Goal: Task Accomplishment & Management: Manage account settings

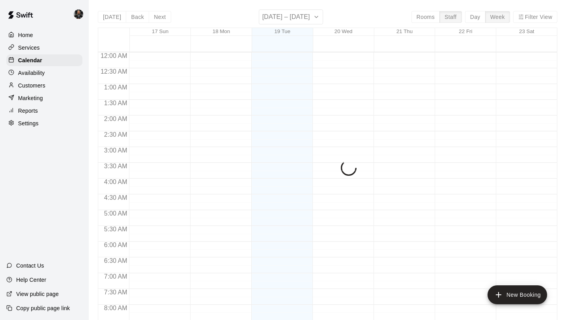
scroll to position [481, 0]
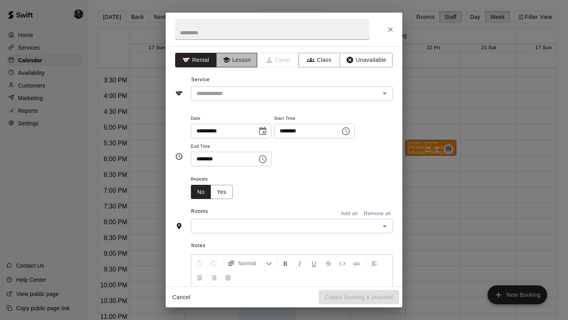
click at [239, 58] on button "Lesson" at bounding box center [236, 60] width 41 height 15
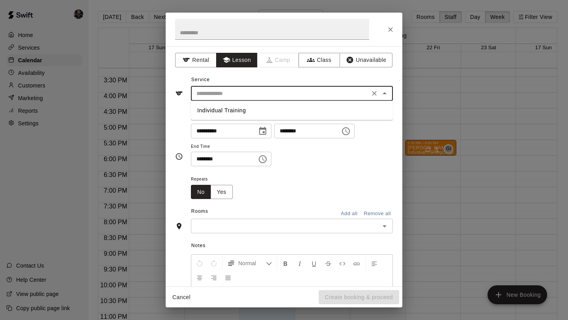
click at [241, 93] on input "text" at bounding box center [280, 94] width 174 height 10
click at [241, 112] on li "Individual Training" at bounding box center [292, 110] width 202 height 13
type input "**********"
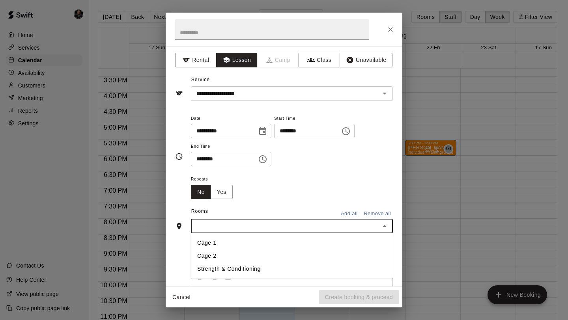
click at [282, 225] on input "text" at bounding box center [285, 226] width 184 height 10
click at [282, 233] on ul "Cage 1 Cage 2 Strength & Conditioning" at bounding box center [292, 255] width 202 height 45
click at [282, 241] on li "Cage 1" at bounding box center [292, 243] width 202 height 13
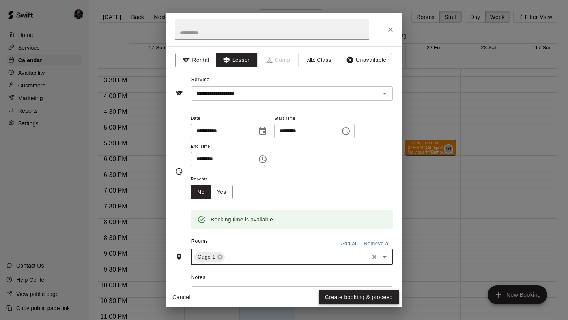
click at [339, 301] on button "Create booking & proceed" at bounding box center [359, 297] width 80 height 15
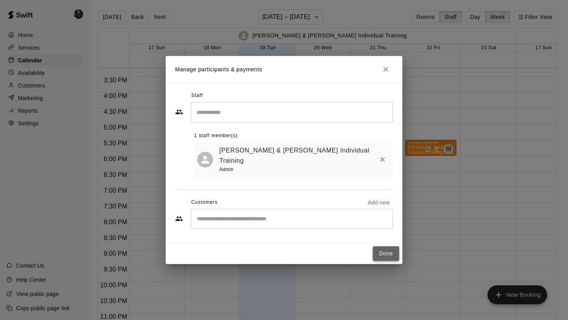
click at [383, 252] on button "Done" at bounding box center [386, 253] width 26 height 15
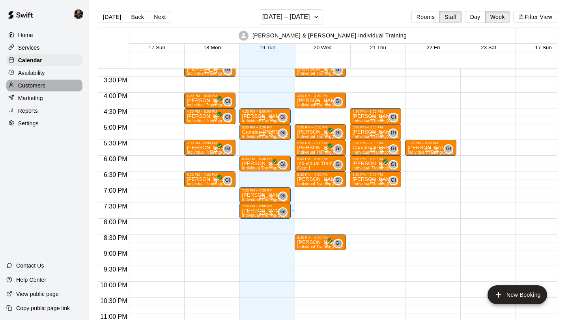
click at [40, 84] on p "Customers" at bounding box center [31, 86] width 27 height 8
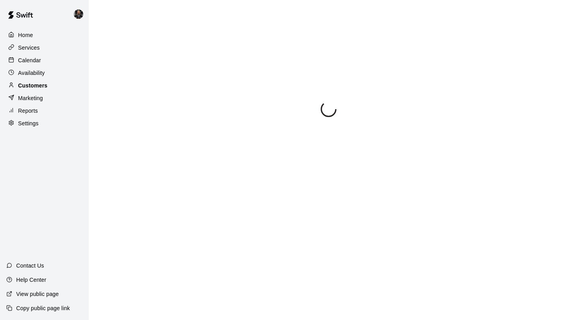
click at [40, 74] on p "Availability" at bounding box center [31, 73] width 27 height 8
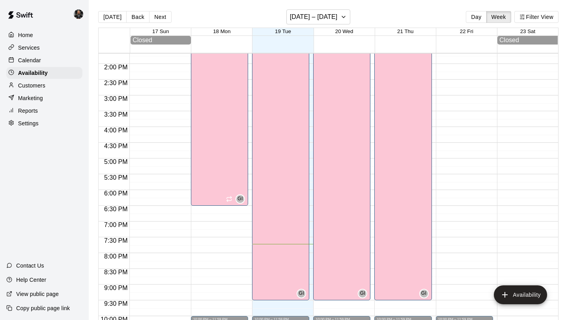
scroll to position [431, 0]
click at [41, 48] on div "Services" at bounding box center [44, 48] width 76 height 12
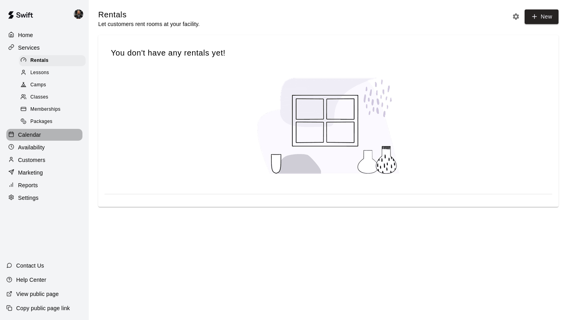
click at [54, 139] on div "Calendar" at bounding box center [44, 135] width 76 height 12
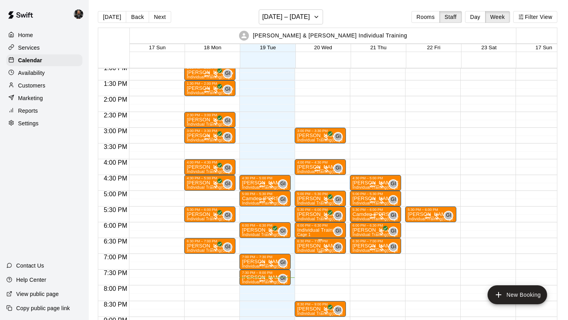
scroll to position [415, 0]
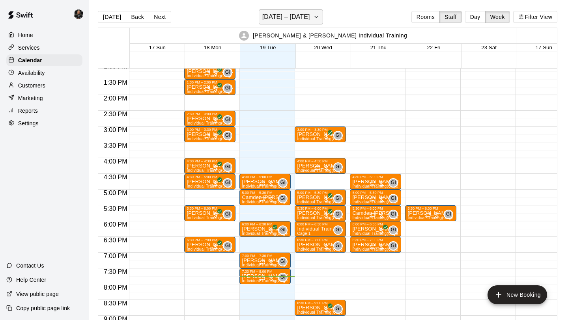
click at [315, 18] on icon "button" at bounding box center [316, 16] width 6 height 9
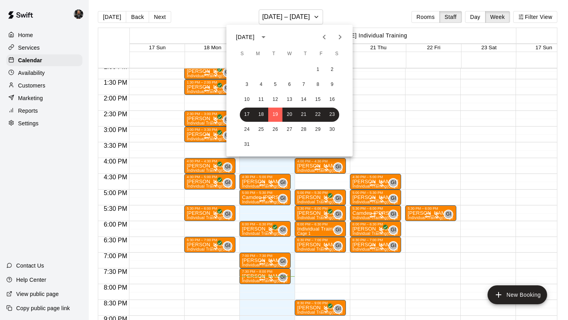
click at [332, 9] on div at bounding box center [284, 160] width 568 height 320
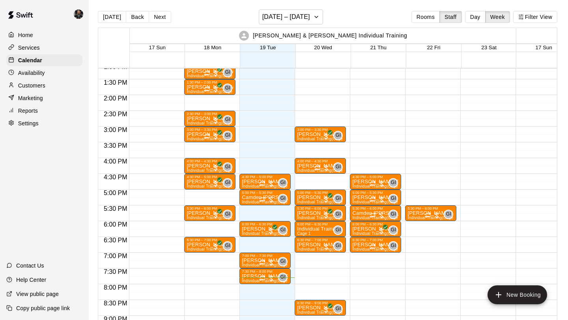
click at [317, 178] on div "3:00 PM – 3:30 PM Ryan Jester Individual Training (Cage 1) GI 0 4:00 PM – 4:30 …" at bounding box center [320, 31] width 51 height 757
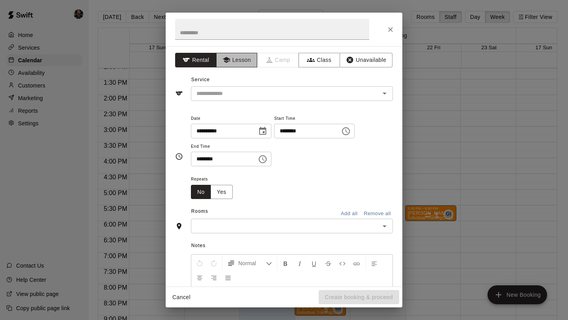
click at [232, 65] on button "Lesson" at bounding box center [236, 60] width 41 height 15
click at [236, 92] on input "text" at bounding box center [280, 94] width 174 height 10
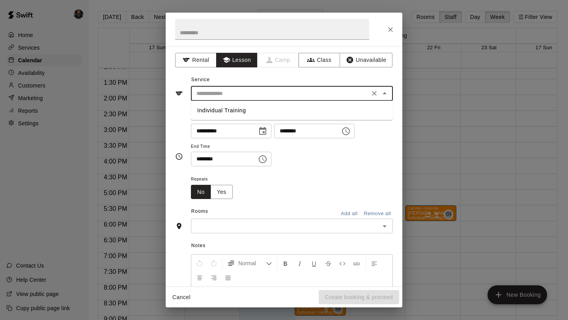
click at [235, 112] on li "Individual Training" at bounding box center [292, 110] width 202 height 13
type input "**********"
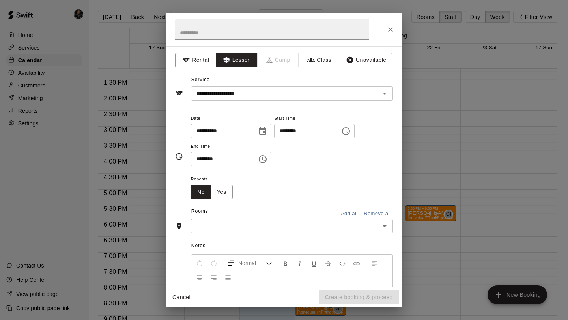
click at [247, 216] on div "Rooms Add all Remove all" at bounding box center [284, 211] width 218 height 13
click at [249, 220] on div "​" at bounding box center [292, 226] width 202 height 15
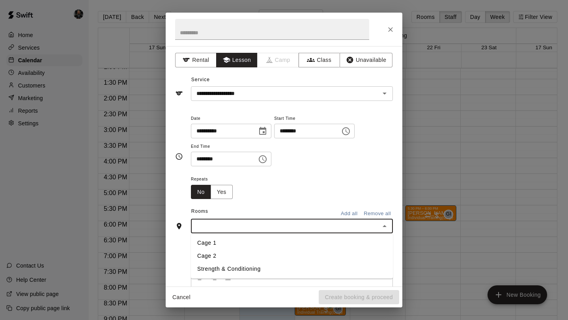
click at [228, 241] on li "Cage 1" at bounding box center [292, 243] width 202 height 13
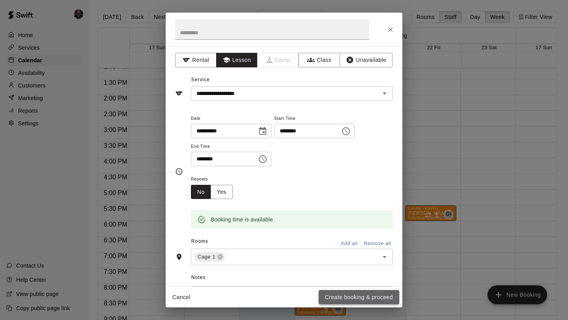
click at [354, 297] on button "Create booking & proceed" at bounding box center [359, 297] width 80 height 15
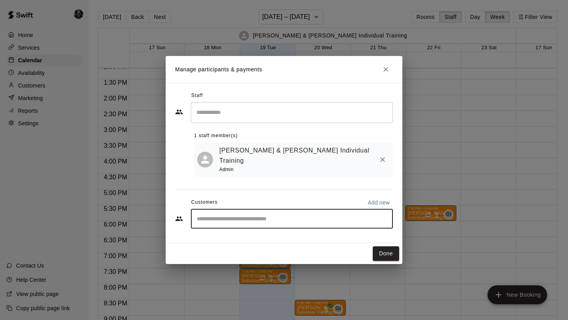
click at [232, 215] on input "Start typing to search customers..." at bounding box center [291, 219] width 195 height 8
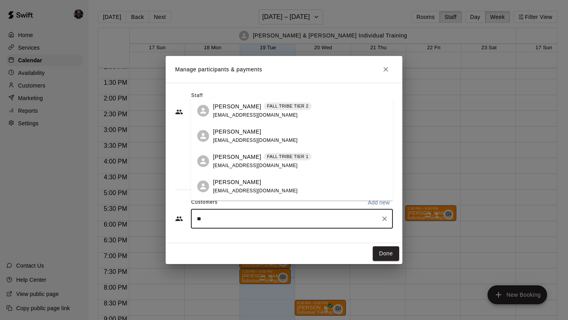
type input "***"
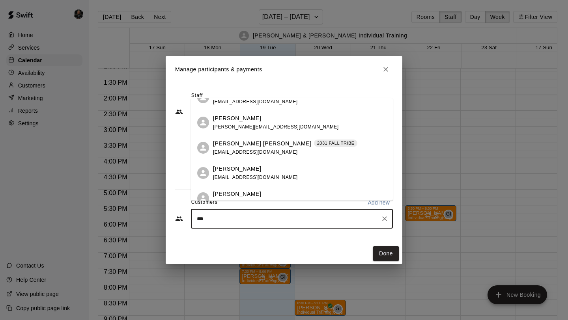
scroll to position [175, 0]
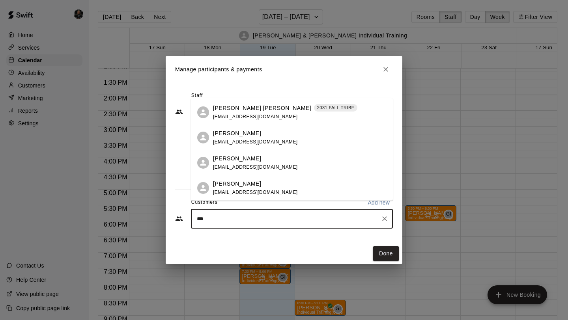
click at [241, 191] on span "rkabrusley@gmail.com" at bounding box center [255, 193] width 85 height 6
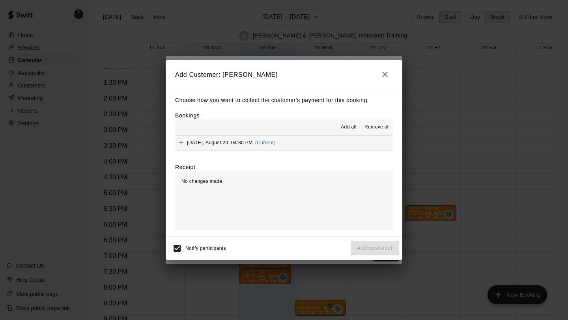
click at [344, 123] on span "Add all" at bounding box center [349, 127] width 16 height 8
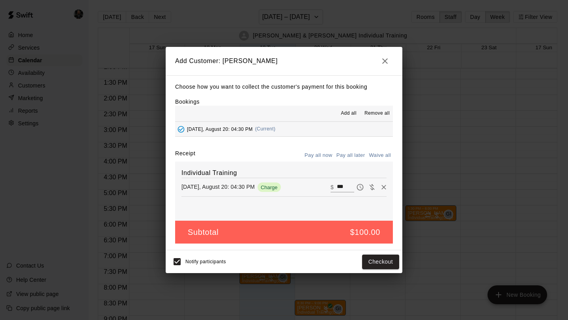
click at [349, 156] on button "Pay all later" at bounding box center [350, 155] width 33 height 12
click at [374, 263] on button "Add customer" at bounding box center [375, 262] width 49 height 15
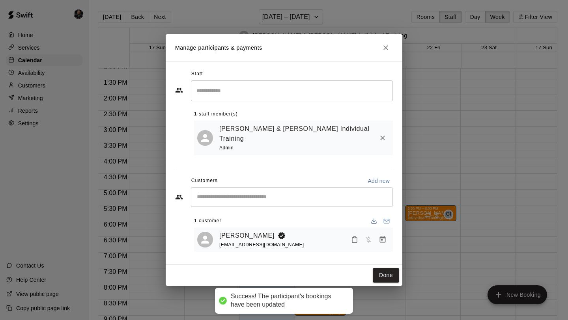
click at [376, 265] on div "Done" at bounding box center [284, 275] width 237 height 21
click at [378, 270] on button "Done" at bounding box center [386, 275] width 26 height 15
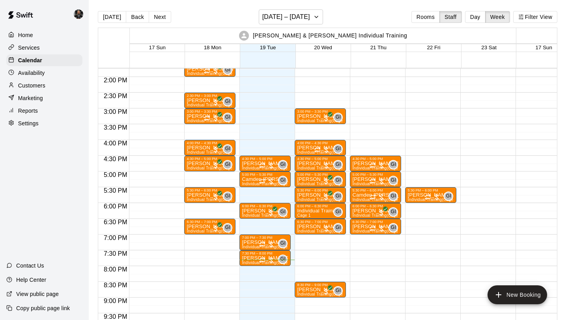
scroll to position [433, 0]
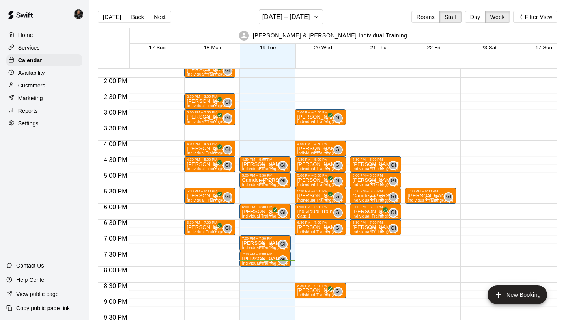
click at [265, 166] on icon "Recurring event" at bounding box center [262, 166] width 6 height 6
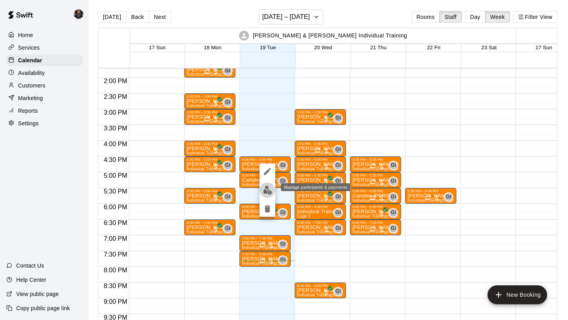
click at [266, 185] on button "edit" at bounding box center [267, 190] width 16 height 15
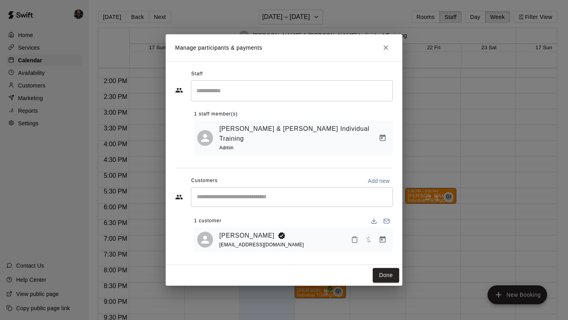
click at [379, 236] on icon "Manage bookings & payment" at bounding box center [383, 240] width 8 height 8
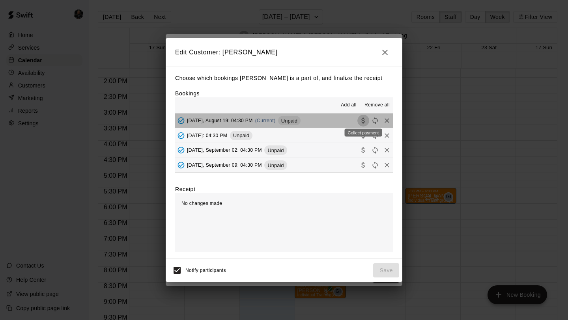
click at [360, 118] on icon "Collect payment" at bounding box center [363, 121] width 8 height 8
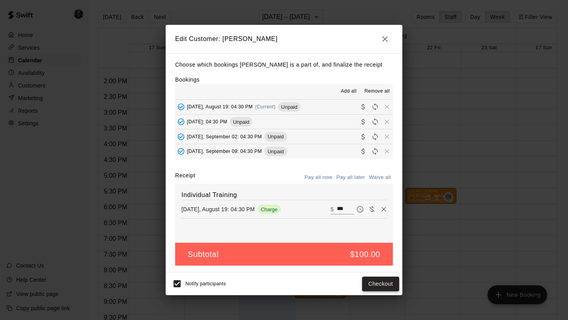
click at [384, 286] on button "Checkout" at bounding box center [380, 284] width 37 height 15
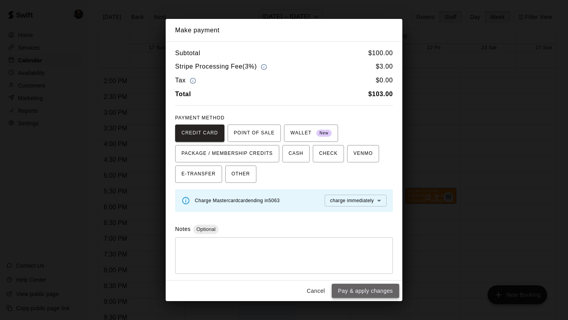
click at [382, 289] on button "Pay & apply changes" at bounding box center [365, 291] width 67 height 15
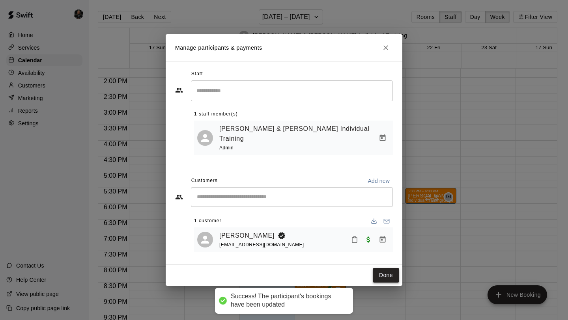
click at [388, 269] on button "Done" at bounding box center [386, 275] width 26 height 15
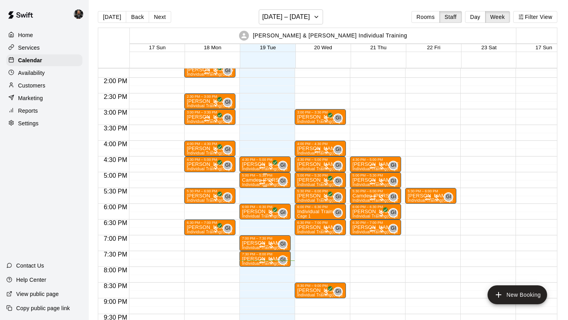
click at [253, 180] on p "Camden Heintz" at bounding box center [265, 180] width 47 height 0
click at [252, 209] on img "edit" at bounding box center [250, 207] width 9 height 9
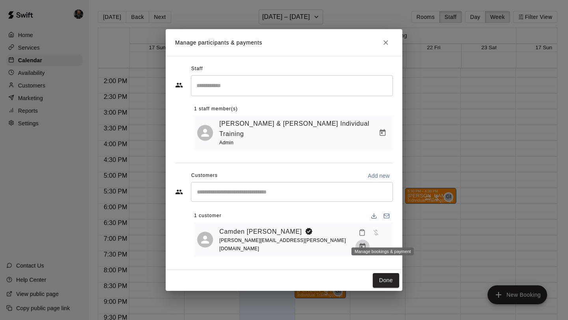
click at [369, 240] on button "Manage bookings & payment" at bounding box center [362, 247] width 14 height 14
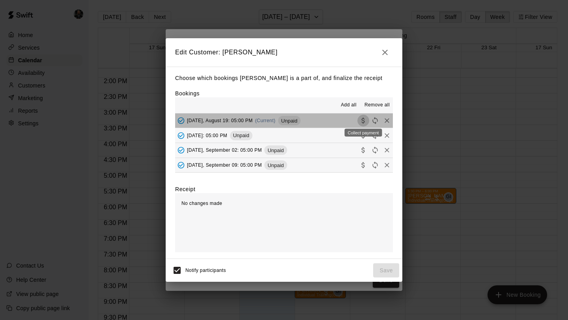
click at [362, 120] on icon "Collect payment" at bounding box center [363, 121] width 8 height 8
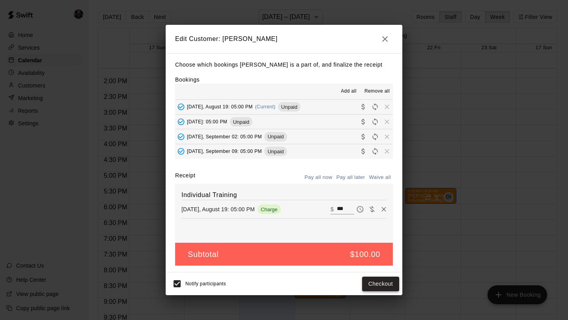
click at [379, 282] on button "Checkout" at bounding box center [380, 284] width 37 height 15
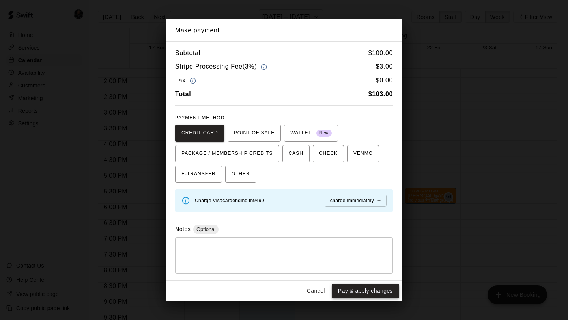
click at [375, 291] on button "Pay & apply changes" at bounding box center [365, 291] width 67 height 15
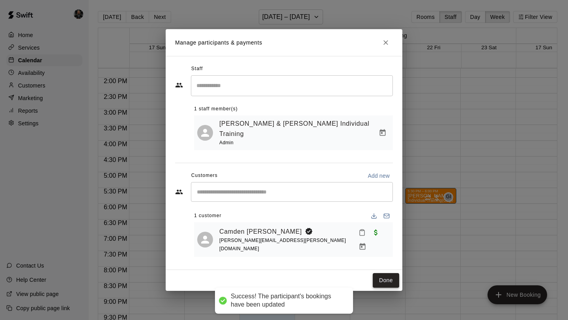
click at [382, 273] on button "Done" at bounding box center [386, 280] width 26 height 15
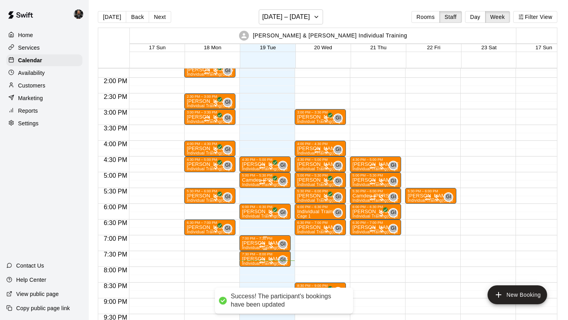
click at [257, 237] on div at bounding box center [265, 237] width 47 height 1
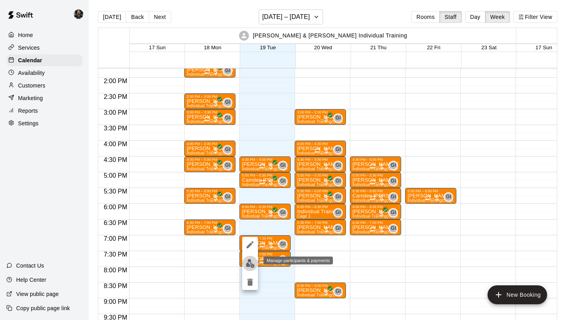
click at [248, 261] on img "edit" at bounding box center [250, 263] width 9 height 9
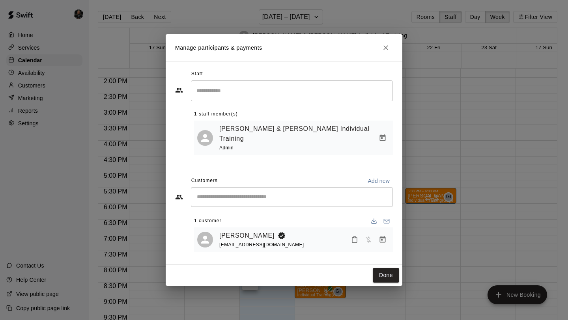
click at [385, 233] on button "Manage bookings & payment" at bounding box center [382, 240] width 14 height 14
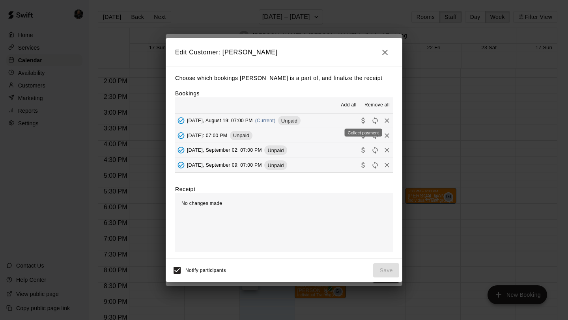
click at [364, 120] on icon "Collect payment" at bounding box center [363, 121] width 8 height 8
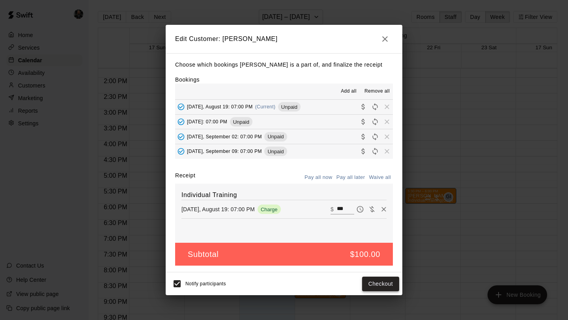
click at [383, 282] on button "Checkout" at bounding box center [380, 284] width 37 height 15
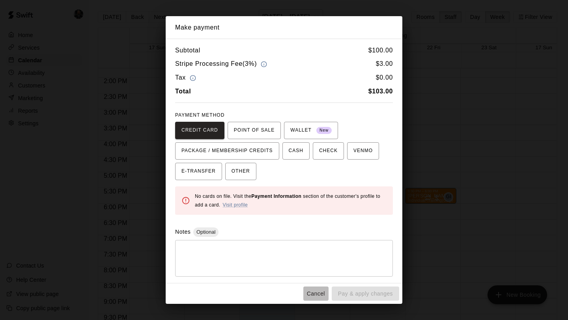
click at [313, 296] on button "Cancel" at bounding box center [315, 294] width 25 height 15
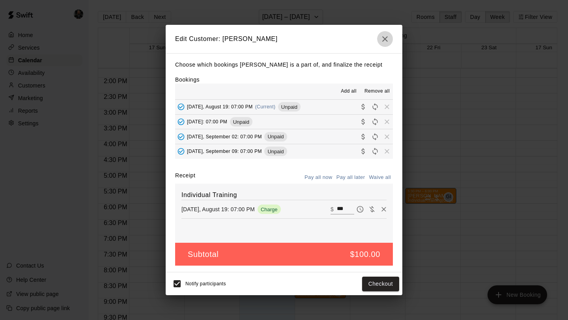
click at [384, 39] on icon "button" at bounding box center [385, 39] width 6 height 6
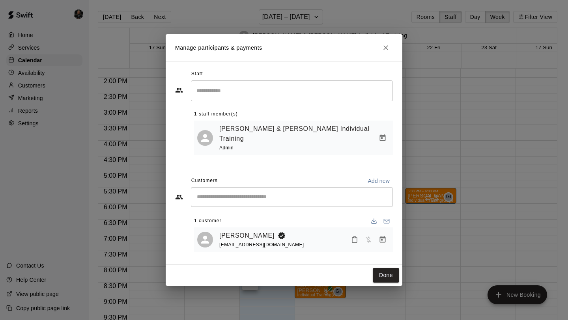
click at [385, 49] on icon "Close" at bounding box center [386, 48] width 8 height 8
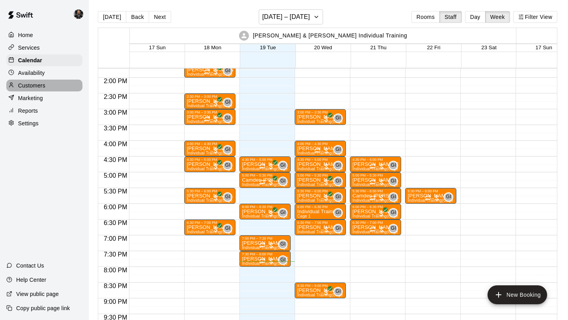
click at [25, 82] on p "Customers" at bounding box center [31, 86] width 27 height 8
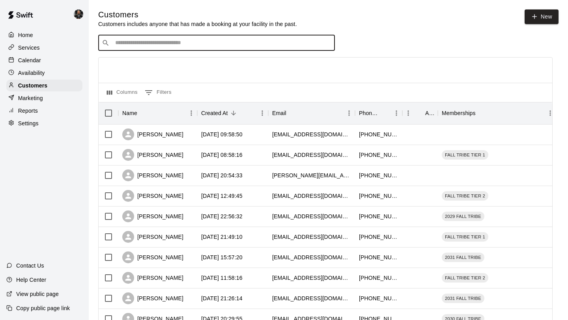
click at [160, 41] on input "Search customers by name or email" at bounding box center [222, 43] width 218 height 8
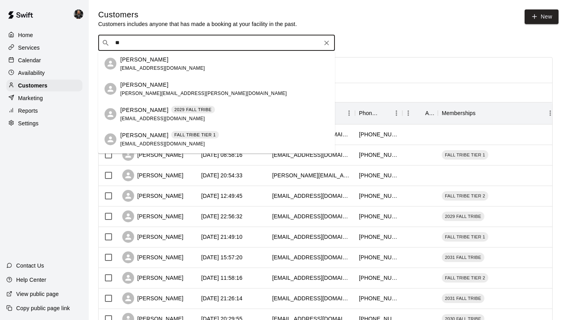
type input "**"
click at [26, 113] on p "Reports" at bounding box center [28, 111] width 20 height 8
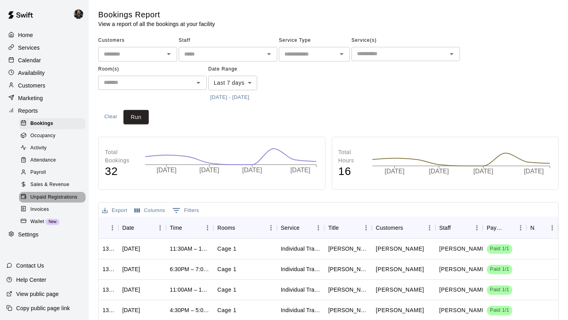
click at [46, 192] on div "Unpaid Registrations" at bounding box center [52, 197] width 67 height 11
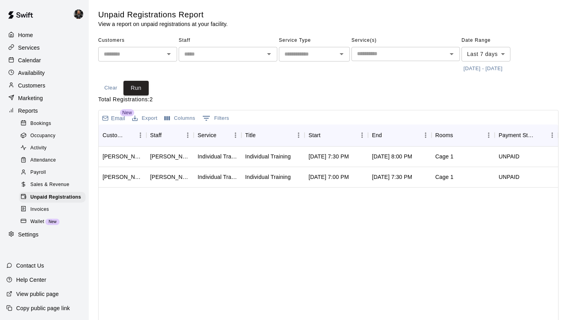
click at [330, 57] on input "text" at bounding box center [307, 54] width 53 height 10
click at [320, 81] on li "Lessons" at bounding box center [314, 84] width 71 height 13
type input "*******"
click at [382, 54] on input "text" at bounding box center [399, 54] width 91 height 10
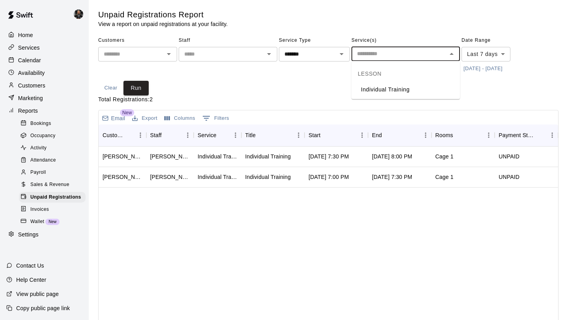
click at [379, 88] on li "Individual Training" at bounding box center [405, 89] width 108 height 13
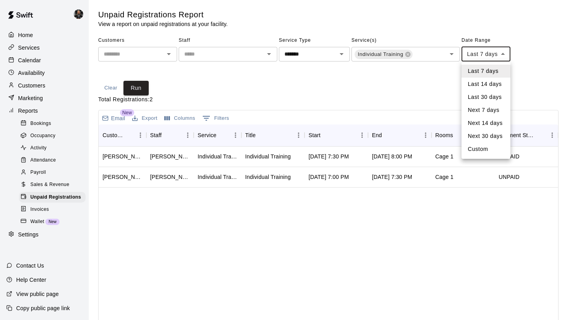
click at [490, 53] on body "Home Services Calendar Availability Customers Marketing Reports Bookings Occupa…" at bounding box center [284, 194] width 568 height 389
click at [480, 147] on li "Custom" at bounding box center [485, 149] width 49 height 13
type input "******"
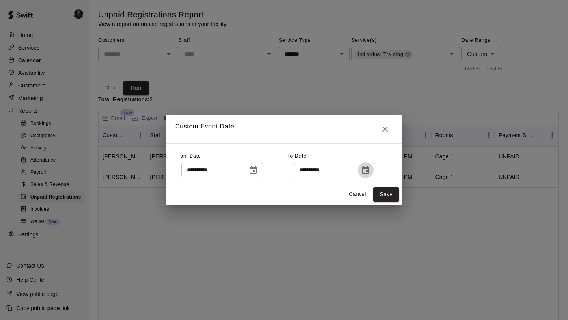
click at [364, 173] on icon "Choose date, selected date is Aug 19, 2025" at bounding box center [365, 170] width 7 height 8
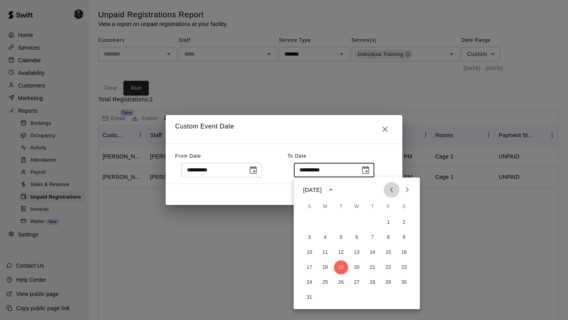
click at [389, 188] on icon "Previous month" at bounding box center [391, 189] width 9 height 9
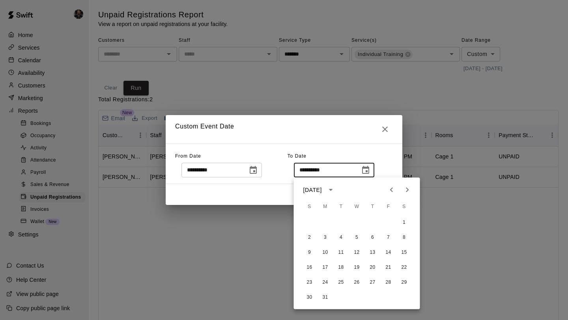
click at [333, 264] on div "16 17 18 19 20 21 22" at bounding box center [357, 268] width 126 height 14
click at [340, 247] on button "11" at bounding box center [341, 253] width 14 height 14
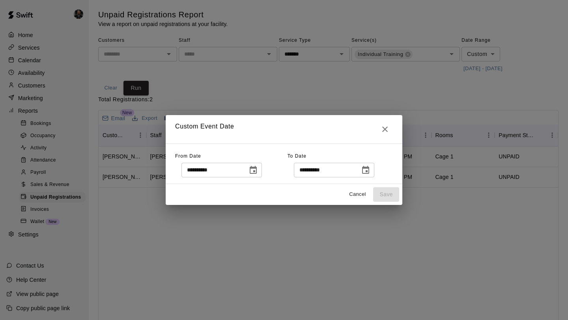
click at [365, 173] on icon "Choose date, selected date is Mar 11, 2025" at bounding box center [365, 170] width 7 height 8
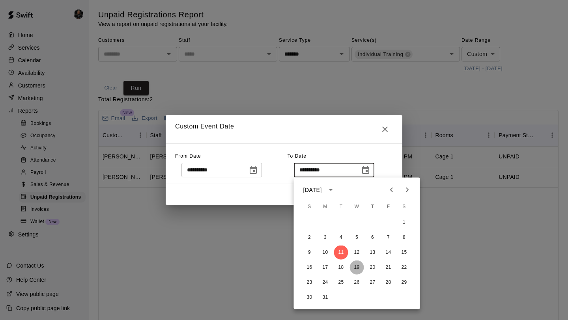
click at [353, 263] on button "19" at bounding box center [357, 268] width 14 height 14
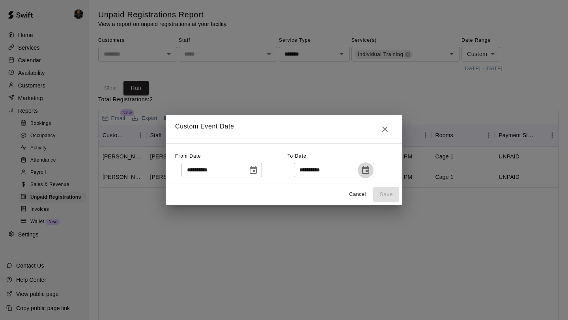
click at [368, 170] on icon "Choose date, selected date is Mar 19, 2025" at bounding box center [365, 170] width 9 height 9
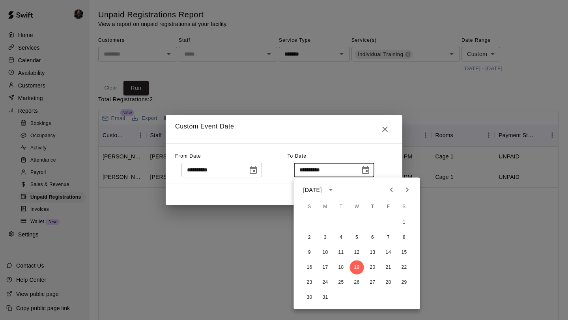
click at [318, 291] on div "30 31" at bounding box center [357, 298] width 126 height 14
click at [321, 292] on button "31" at bounding box center [325, 298] width 14 height 14
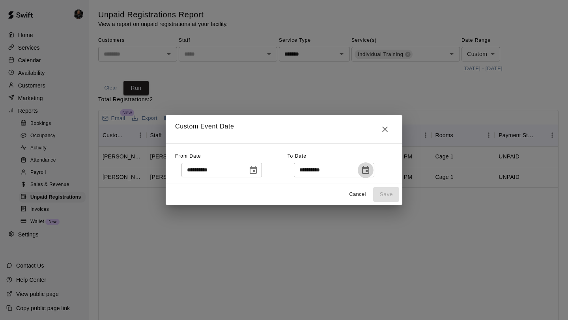
click at [369, 170] on icon "Choose date, selected date is Mar 31, 2025" at bounding box center [365, 170] width 7 height 8
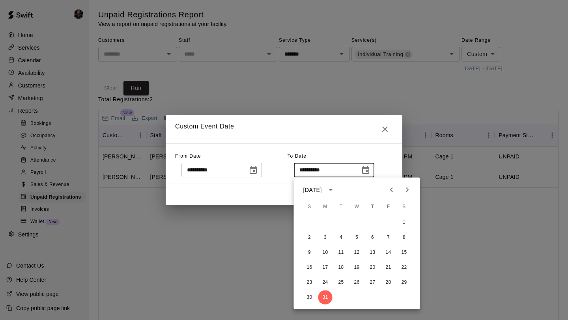
click at [406, 185] on button "Next month" at bounding box center [407, 190] width 16 height 16
click at [326, 238] on button "7" at bounding box center [325, 238] width 14 height 14
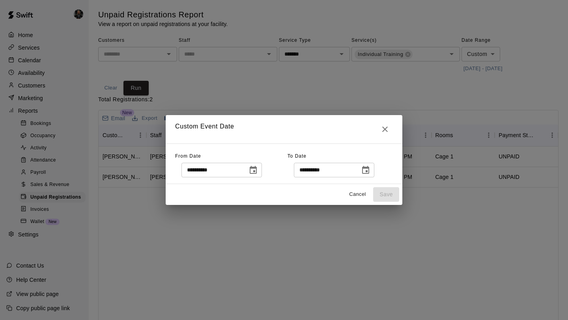
click at [370, 173] on icon "Choose date, selected date is Apr 7, 2025" at bounding box center [365, 170] width 9 height 9
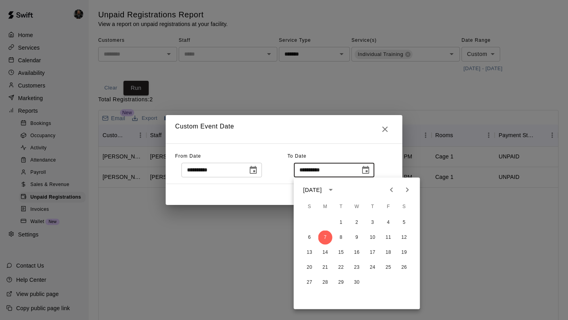
click at [405, 183] on button "Next month" at bounding box center [407, 190] width 16 height 16
click at [374, 251] on button "19" at bounding box center [373, 253] width 14 height 14
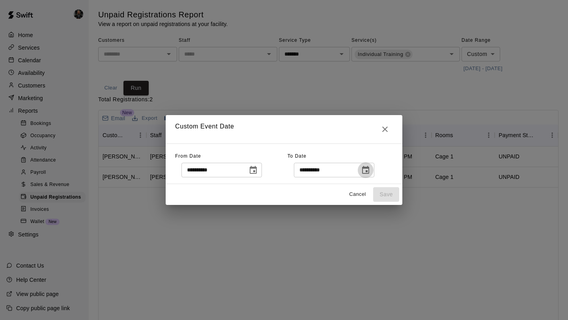
click at [369, 172] on icon "Choose date, selected date is Jun 19, 2025" at bounding box center [365, 170] width 9 height 9
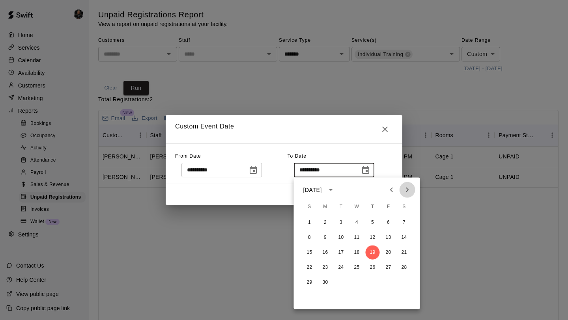
click at [408, 188] on icon "Next month" at bounding box center [407, 189] width 9 height 9
click at [341, 253] on button "12" at bounding box center [341, 253] width 14 height 14
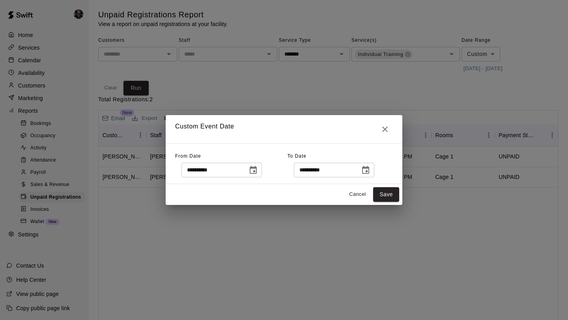
click at [362, 174] on button "Choose date, selected date is Aug 12, 2025" at bounding box center [366, 170] width 16 height 16
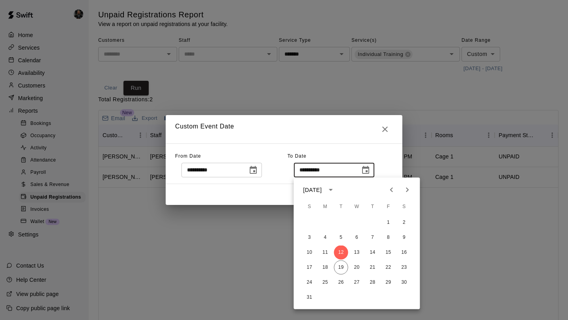
click at [299, 232] on div "3 4 5 6 7 8 9" at bounding box center [357, 238] width 126 height 14
click at [305, 232] on button "3" at bounding box center [309, 238] width 14 height 14
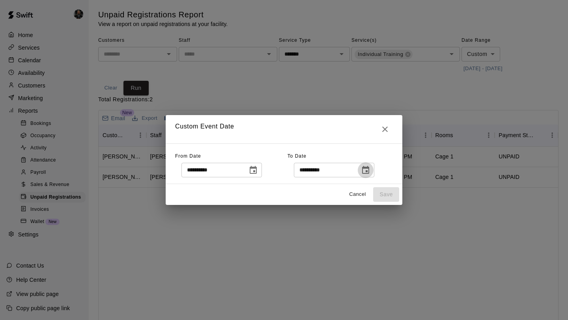
click at [367, 172] on icon "Choose date, selected date is Aug 3, 2025" at bounding box center [365, 170] width 9 height 9
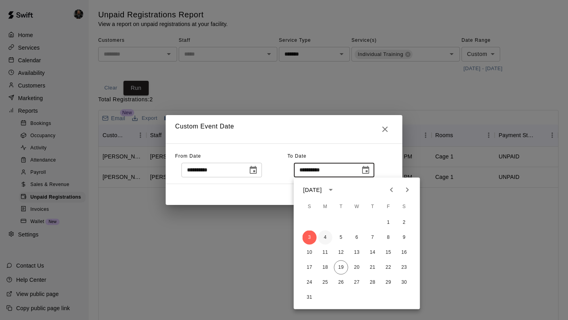
click at [331, 239] on button "4" at bounding box center [325, 238] width 14 height 14
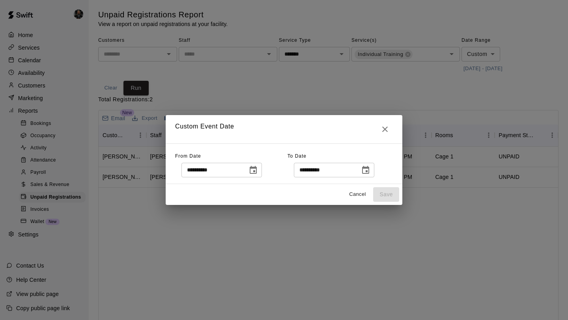
click at [366, 168] on icon "Choose date, selected date is Aug 4, 2025" at bounding box center [365, 170] width 9 height 9
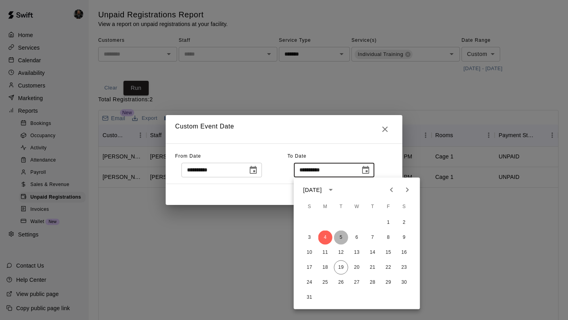
click at [340, 241] on button "5" at bounding box center [341, 238] width 14 height 14
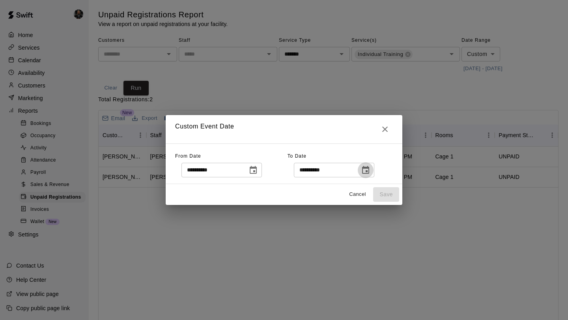
click at [368, 170] on icon "Choose date, selected date is Aug 5, 2025" at bounding box center [365, 170] width 9 height 9
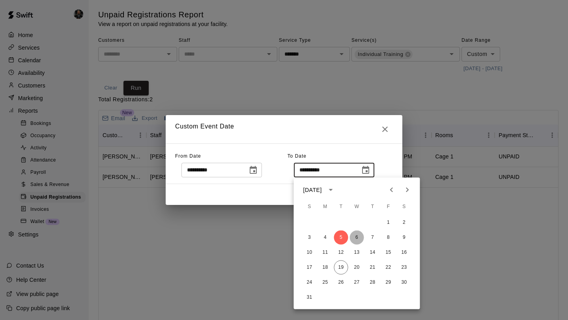
click at [355, 235] on button "6" at bounding box center [357, 238] width 14 height 14
type input "**********"
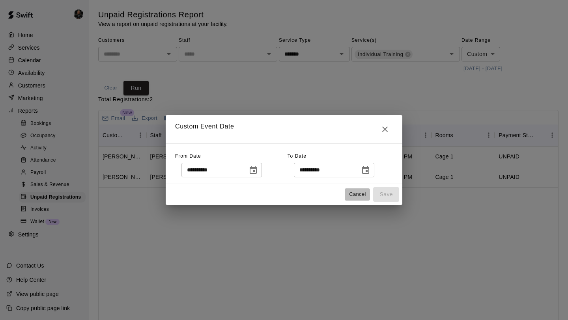
click at [357, 198] on button "Cancel" at bounding box center [357, 194] width 25 height 12
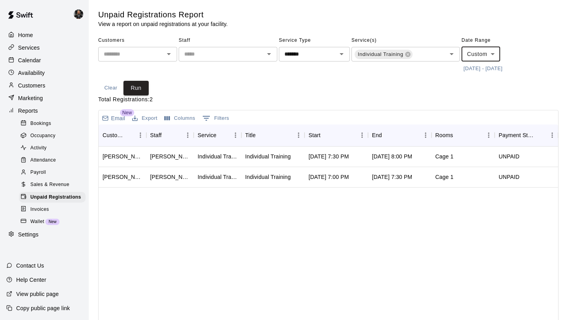
click at [164, 59] on div at bounding box center [168, 54] width 10 height 11
click at [168, 52] on icon "Open" at bounding box center [168, 53] width 9 height 9
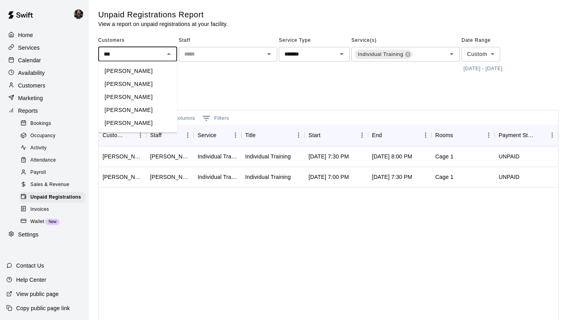
click at [117, 94] on li "Aiden Verette" at bounding box center [137, 97] width 79 height 13
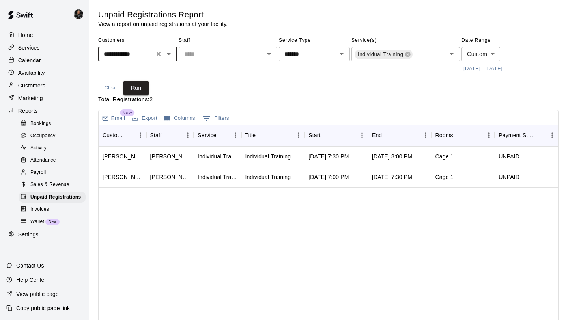
type input "**********"
click at [475, 48] on body "**********" at bounding box center [284, 194] width 568 height 389
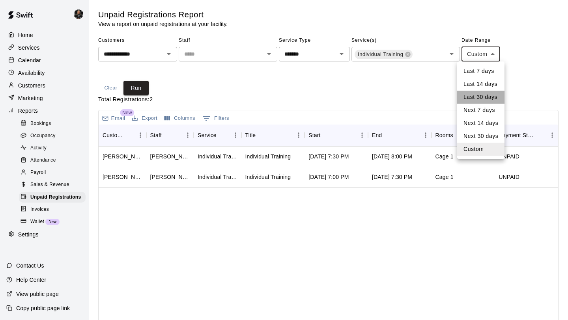
click at [482, 99] on li "Last 30 days" at bounding box center [480, 97] width 47 height 13
type input "*****"
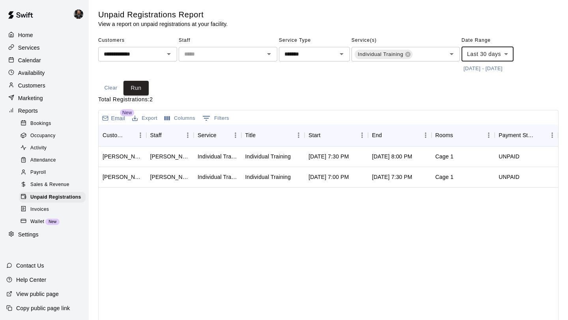
click at [504, 68] on button "7/20/2025 - 8/19/2025" at bounding box center [482, 69] width 43 height 12
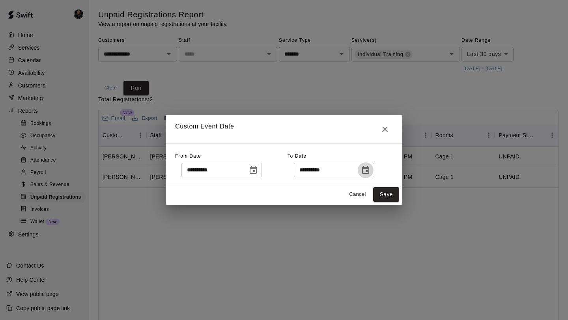
click at [373, 171] on button "Choose date, selected date is Aug 19, 2025" at bounding box center [366, 170] width 16 height 16
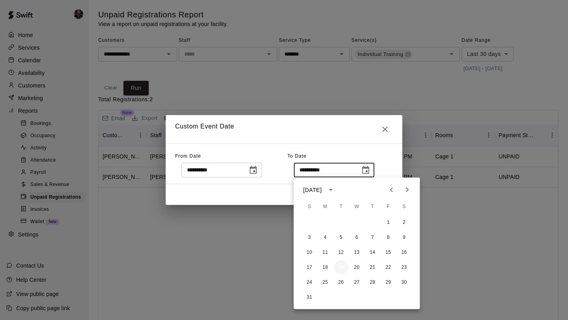
click at [342, 269] on button "19" at bounding box center [341, 268] width 14 height 14
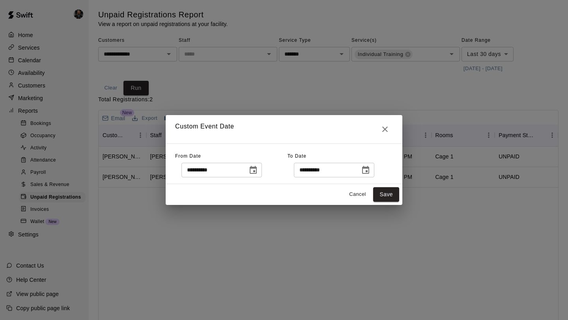
click at [257, 172] on icon "Choose date, selected date is Jul 20, 2025" at bounding box center [253, 170] width 7 height 8
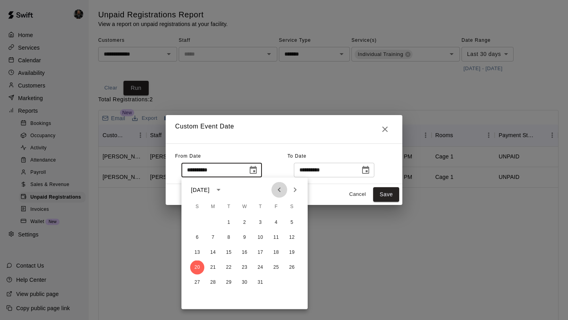
click at [278, 192] on icon "Previous month" at bounding box center [278, 189] width 9 height 9
click at [298, 193] on icon "Next month" at bounding box center [294, 189] width 9 height 9
click at [228, 269] on button "20" at bounding box center [229, 268] width 14 height 14
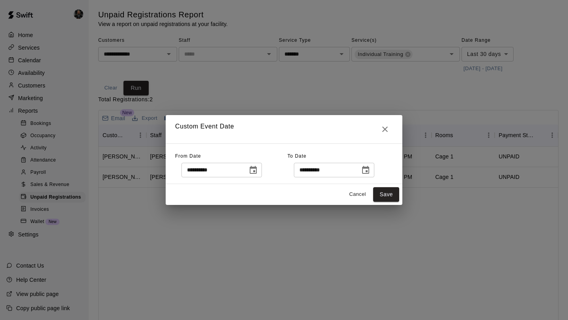
type input "**********"
click at [384, 198] on button "Save" at bounding box center [386, 194] width 26 height 15
type input "******"
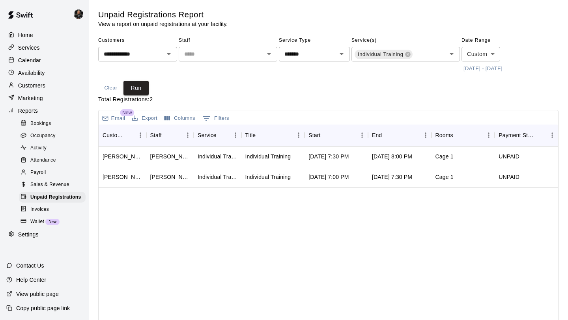
click at [480, 51] on body "**********" at bounding box center [284, 194] width 568 height 389
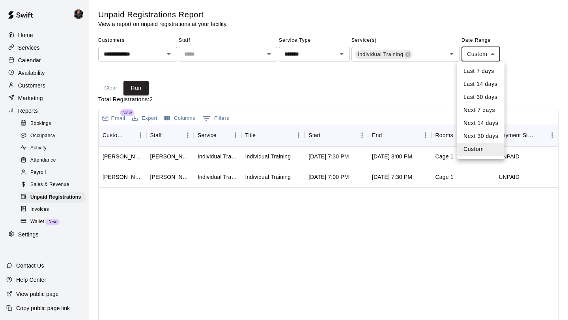
click at [491, 151] on li "Custom" at bounding box center [480, 149] width 47 height 13
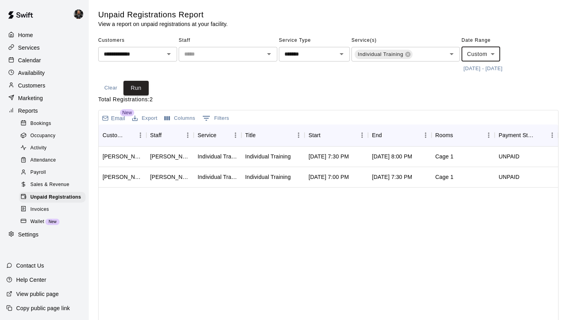
click at [478, 56] on body "**********" at bounding box center [284, 194] width 568 height 389
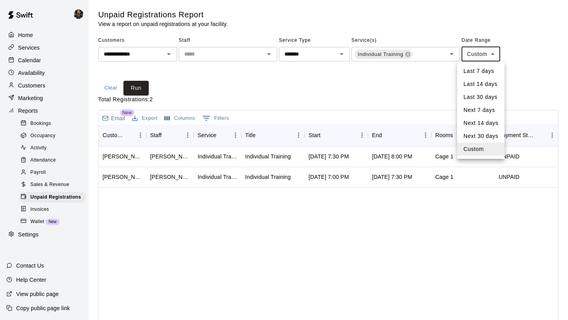
click at [472, 150] on li "Custom" at bounding box center [480, 149] width 47 height 13
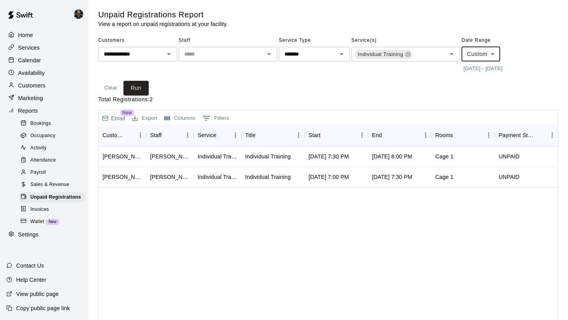
click at [493, 65] on button "5/20/2025 - 8/19/2025" at bounding box center [482, 69] width 43 height 12
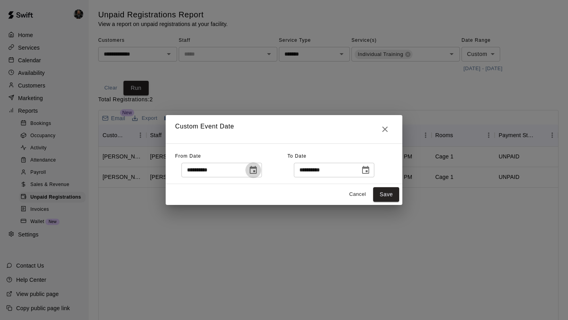
click at [252, 172] on icon "Choose date, selected date is May 20, 2025" at bounding box center [253, 170] width 7 height 8
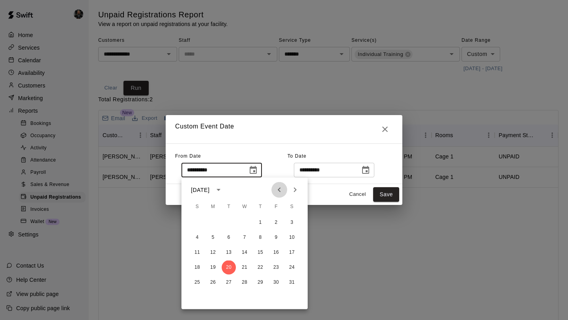
click at [272, 190] on button "Previous month" at bounding box center [279, 190] width 16 height 16
click at [226, 272] on button "18" at bounding box center [229, 268] width 14 height 14
type input "**********"
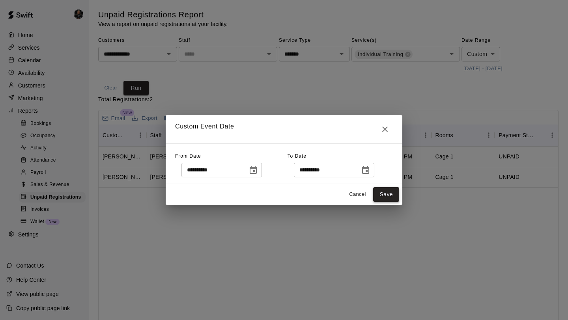
click at [384, 191] on button "Save" at bounding box center [386, 194] width 26 height 15
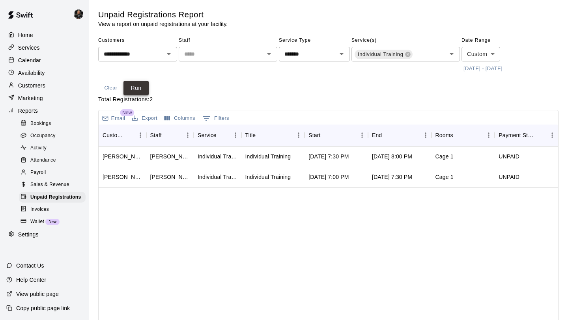
click at [139, 85] on button "Run" at bounding box center [135, 88] width 25 height 15
click at [41, 58] on p "Calendar" at bounding box center [29, 60] width 23 height 8
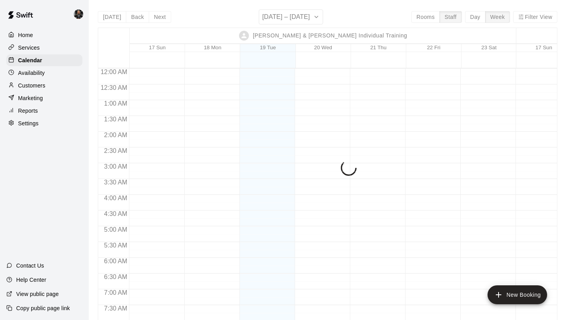
scroll to position [497, 0]
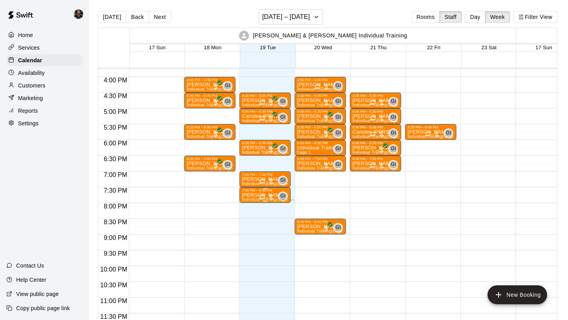
click at [266, 194] on div at bounding box center [267, 197] width 16 height 8
click at [276, 177] on div at bounding box center [284, 160] width 568 height 320
click at [273, 178] on div at bounding box center [267, 181] width 16 height 8
click at [267, 225] on icon "delete" at bounding box center [268, 222] width 6 height 7
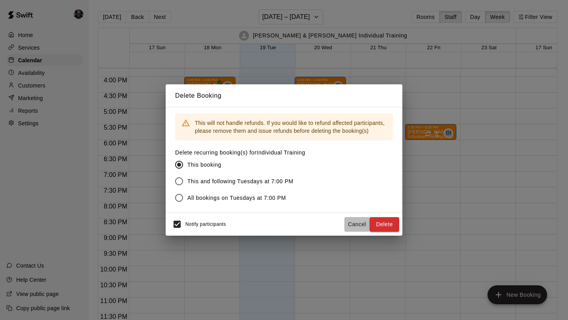
click at [356, 222] on button "Cancel" at bounding box center [356, 224] width 25 height 15
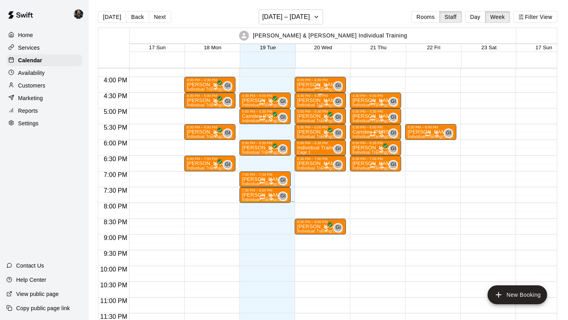
scroll to position [13, 0]
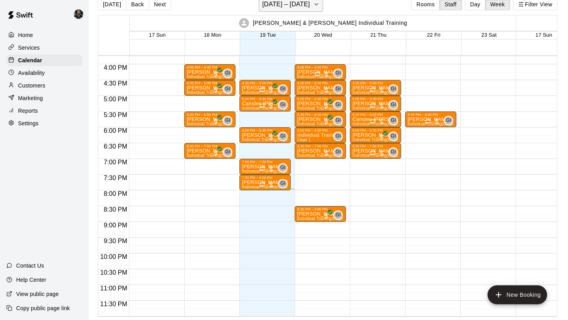
click at [295, 7] on h6 "August 17 – 23" at bounding box center [286, 4] width 48 height 11
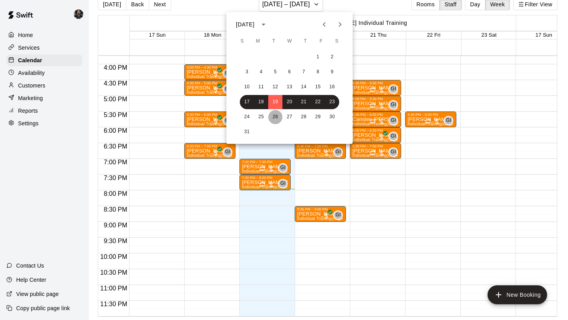
click at [275, 118] on button "26" at bounding box center [275, 117] width 14 height 14
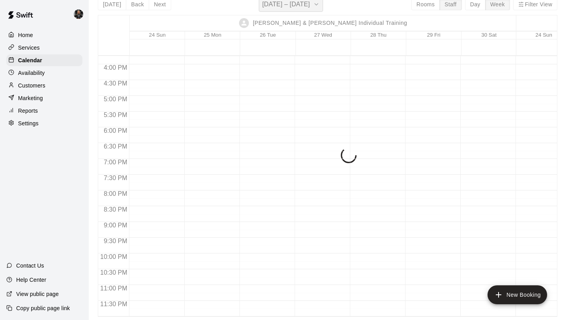
scroll to position [9, 0]
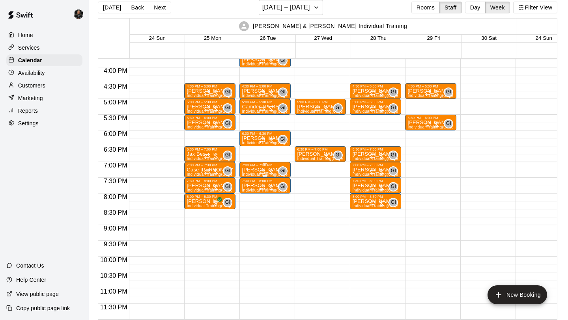
click at [261, 169] on icon "Recurring event" at bounding box center [262, 172] width 6 height 6
click at [264, 215] on icon "delete" at bounding box center [267, 213] width 9 height 9
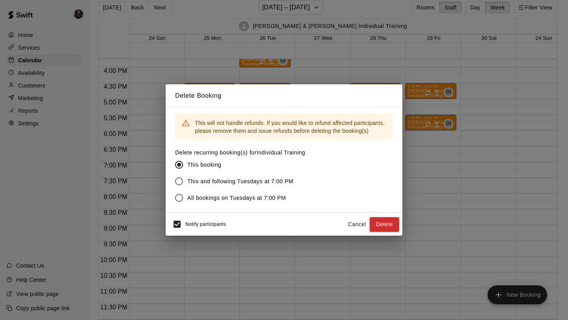
click at [188, 181] on span "This and following Tuesdays at 7:00 PM" at bounding box center [240, 181] width 106 height 8
click at [386, 224] on button "Delete" at bounding box center [384, 224] width 30 height 15
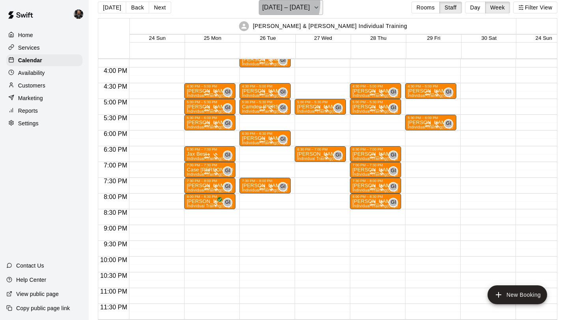
click at [277, 4] on h6 "August 24 – 30" at bounding box center [286, 7] width 48 height 11
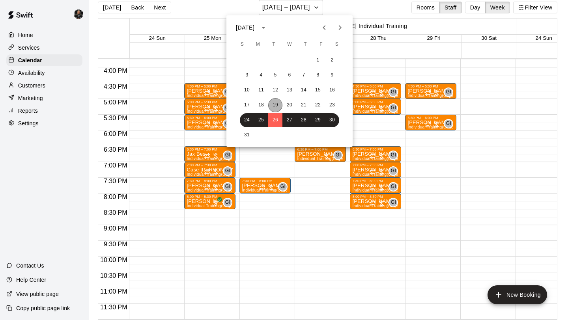
click at [276, 104] on button "19" at bounding box center [275, 105] width 14 height 14
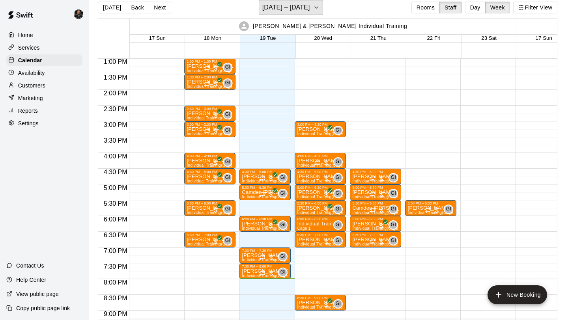
scroll to position [410, 0]
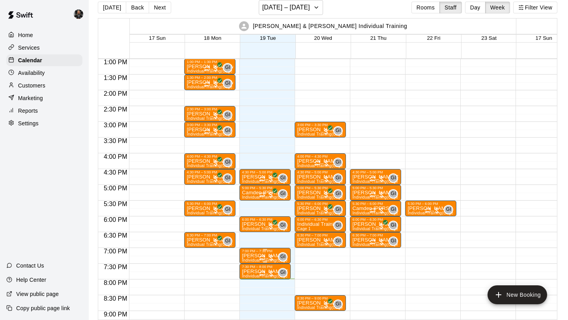
click at [250, 273] on button "edit" at bounding box center [250, 279] width 16 height 15
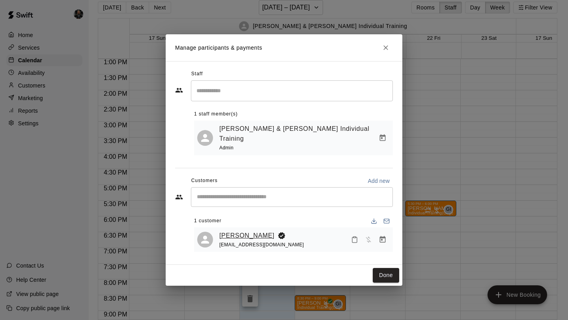
click at [234, 233] on link "Aiden Verette" at bounding box center [246, 236] width 55 height 10
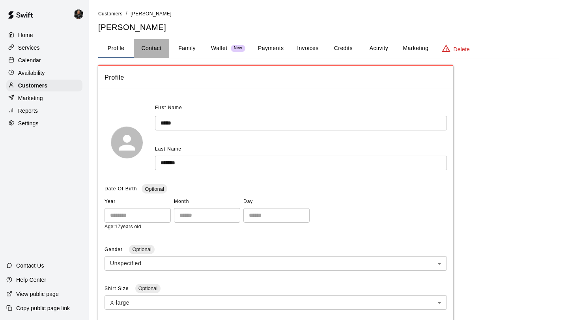
click at [149, 49] on button "Contact" at bounding box center [151, 48] width 35 height 19
select select "**"
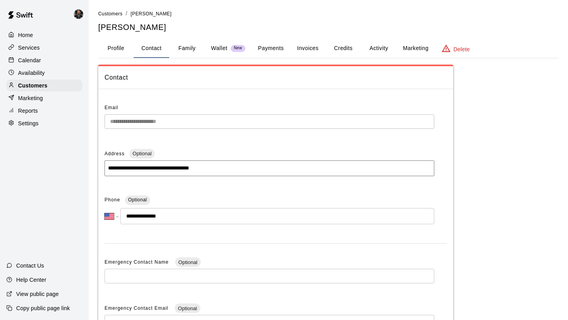
click at [54, 119] on div "Settings" at bounding box center [44, 124] width 76 height 12
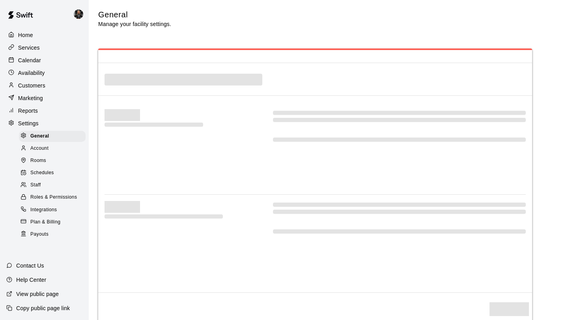
select select "**"
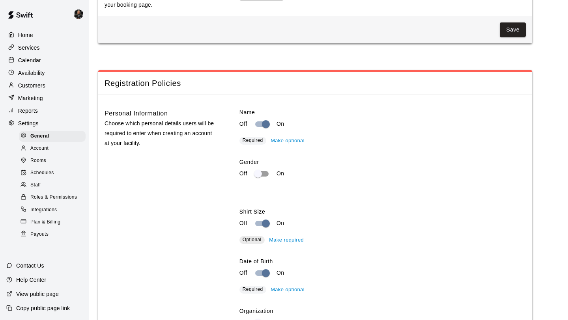
scroll to position [817, 0]
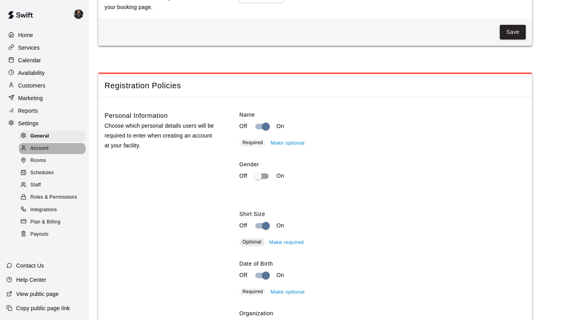
click at [45, 151] on span "Account" at bounding box center [39, 149] width 18 height 8
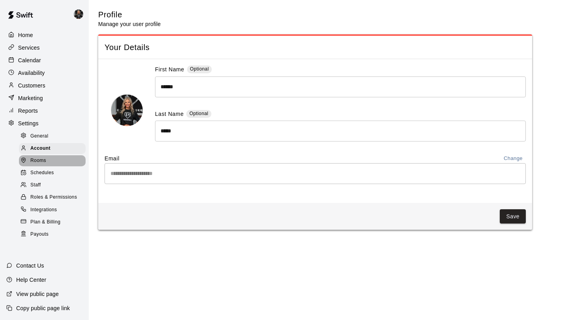
click at [45, 164] on span "Rooms" at bounding box center [38, 161] width 16 height 8
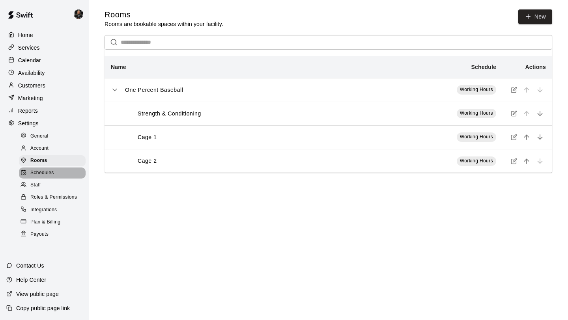
click at [45, 177] on div "Schedules" at bounding box center [52, 173] width 67 height 11
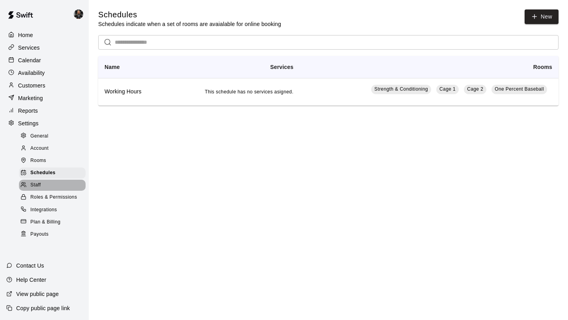
click at [47, 186] on div "Staff" at bounding box center [52, 185] width 67 height 11
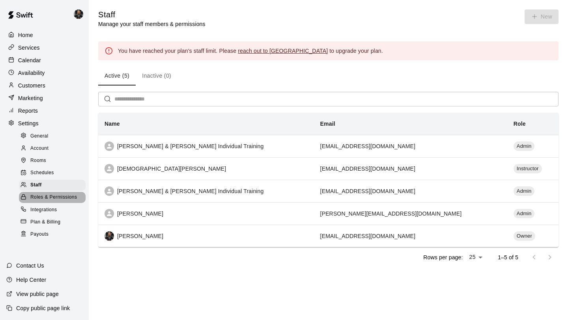
click at [47, 197] on span "Roles & Permissions" at bounding box center [53, 198] width 47 height 8
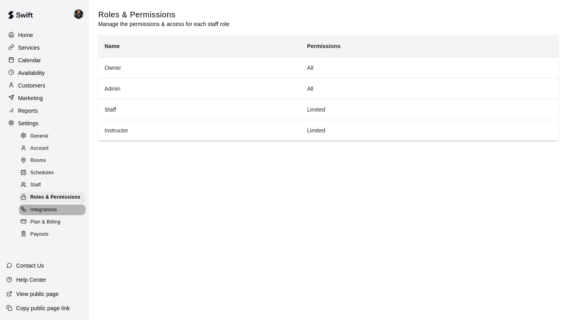
click at [47, 206] on span "Integrations" at bounding box center [43, 210] width 27 height 8
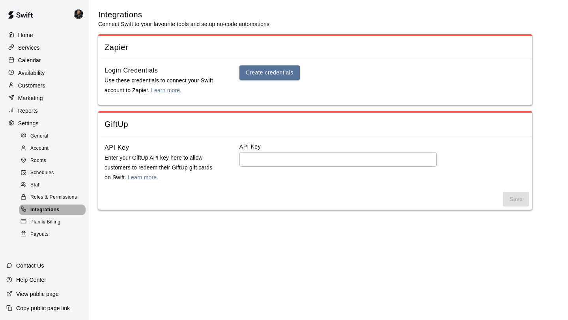
click at [46, 215] on div "Integrations" at bounding box center [52, 210] width 67 height 11
click at [46, 221] on span "Plan & Billing" at bounding box center [45, 222] width 30 height 8
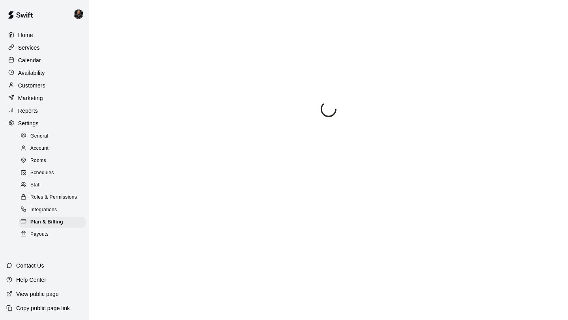
click at [31, 278] on p "Help Center" at bounding box center [31, 280] width 30 height 8
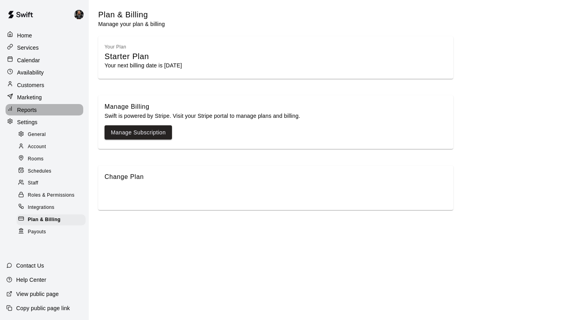
click at [34, 108] on p "Reports" at bounding box center [27, 110] width 20 height 8
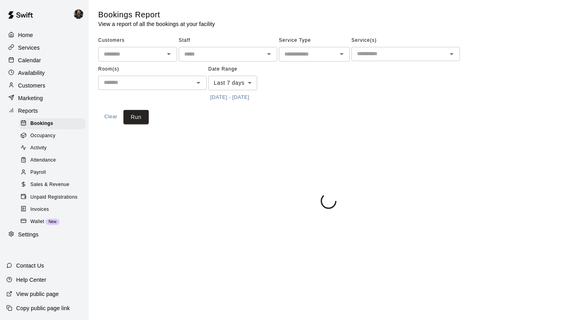
click at [33, 101] on p "Marketing" at bounding box center [30, 98] width 25 height 8
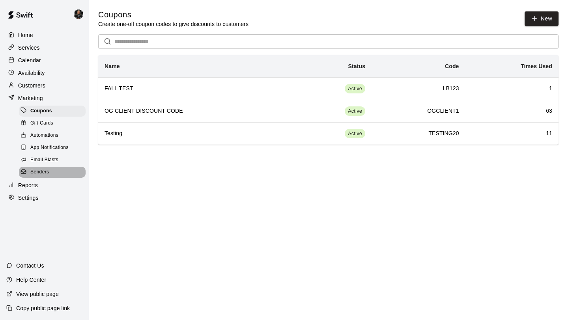
click at [48, 172] on span "Senders" at bounding box center [39, 172] width 19 height 8
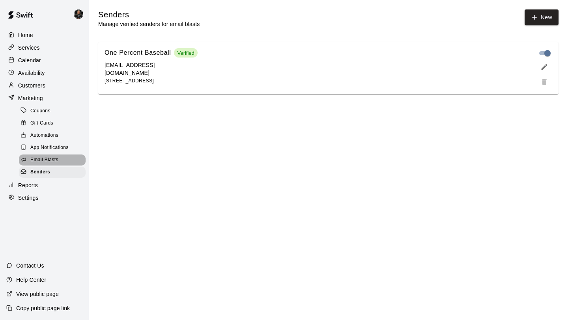
click at [45, 159] on span "Email Blasts" at bounding box center [44, 160] width 28 height 8
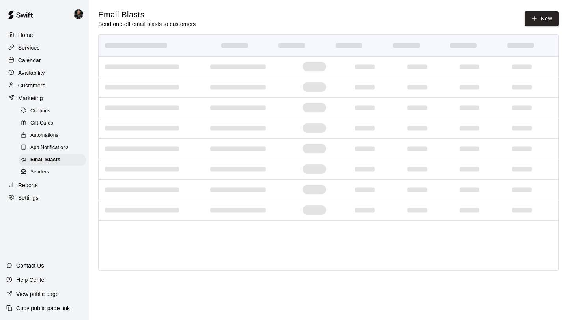
click at [47, 134] on span "Automations" at bounding box center [44, 136] width 28 height 8
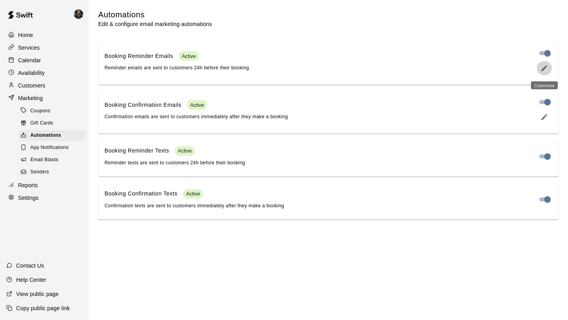
click at [547, 73] on button "edit" at bounding box center [544, 68] width 16 height 14
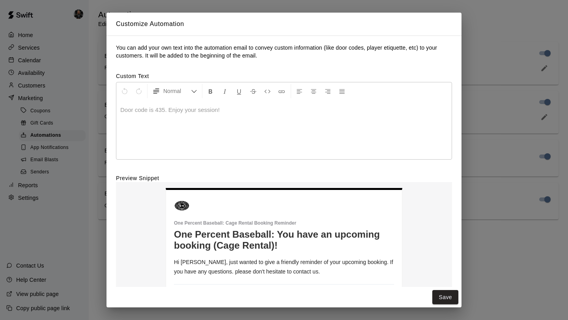
scroll to position [59, 0]
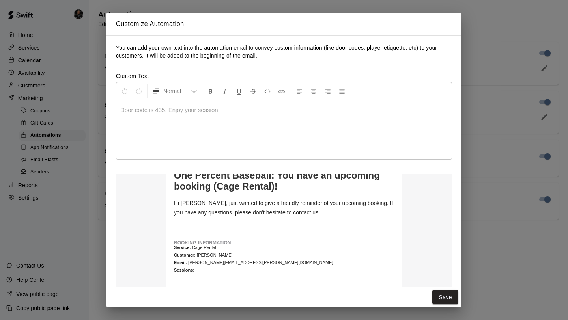
click at [453, 295] on button "Save" at bounding box center [445, 297] width 26 height 15
